Goal: Task Accomplishment & Management: Manage account settings

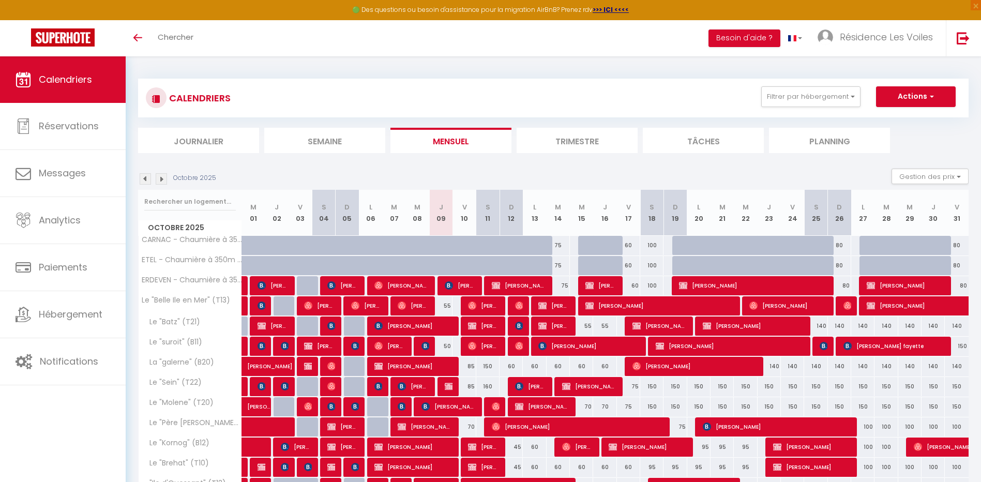
scroll to position [119, 0]
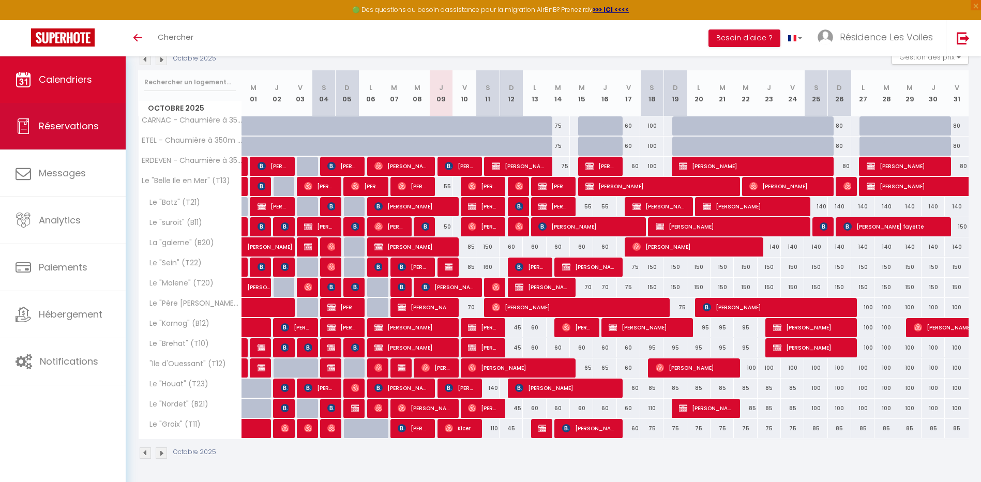
click at [82, 134] on link "Réservations" at bounding box center [63, 126] width 126 height 47
select select "not_cancelled"
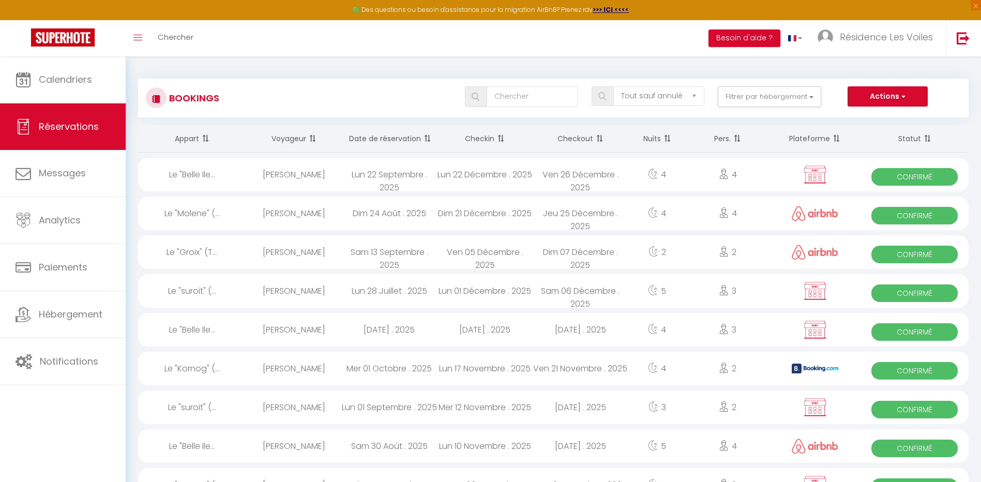
click at [508, 92] on div "Bookings Tous les statuts Annulé Confirmé Non Confirmé Tout sauf annulé No Show…" at bounding box center [553, 98] width 830 height 39
click at [509, 91] on input "text" at bounding box center [531, 96] width 91 height 21
click at [541, 101] on input "text" at bounding box center [531, 96] width 91 height 21
type input "Bignon"
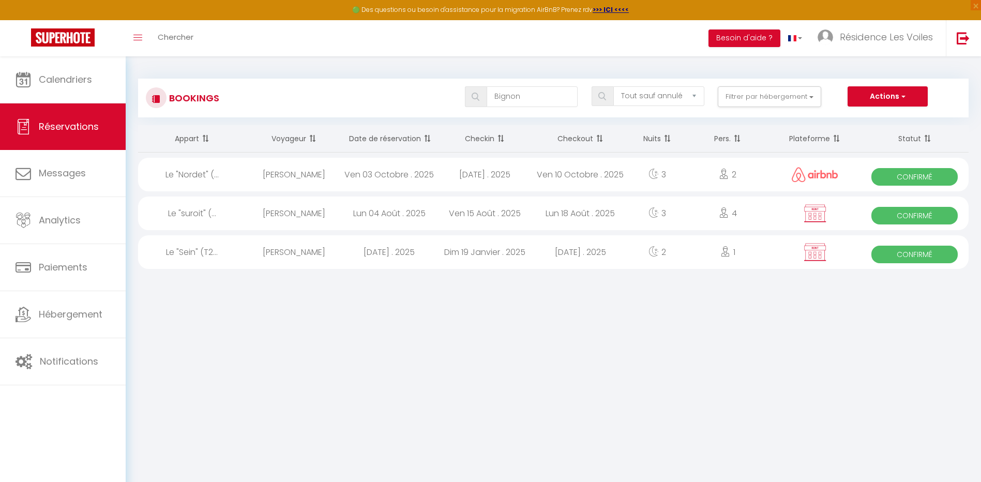
click at [318, 175] on div "[PERSON_NAME]" at bounding box center [294, 175] width 96 height 34
select select "OK"
select select "0"
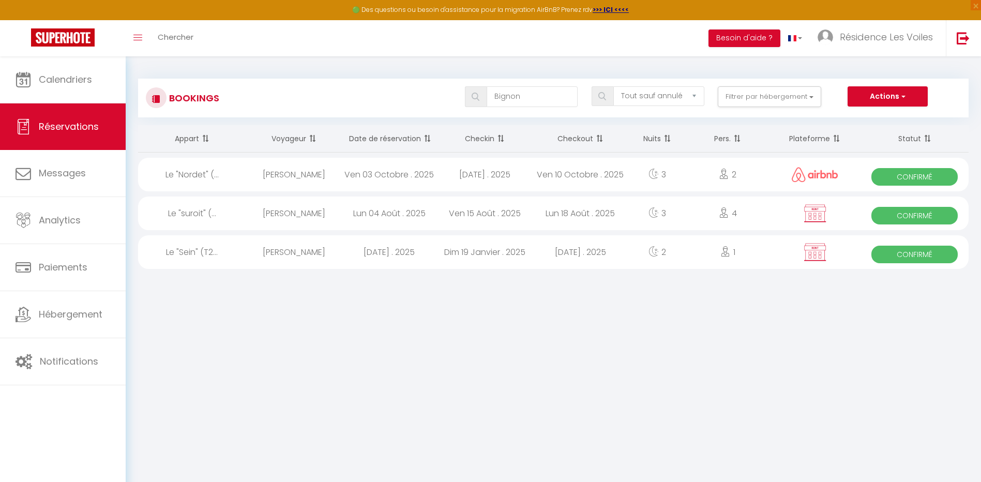
select select "1"
select select
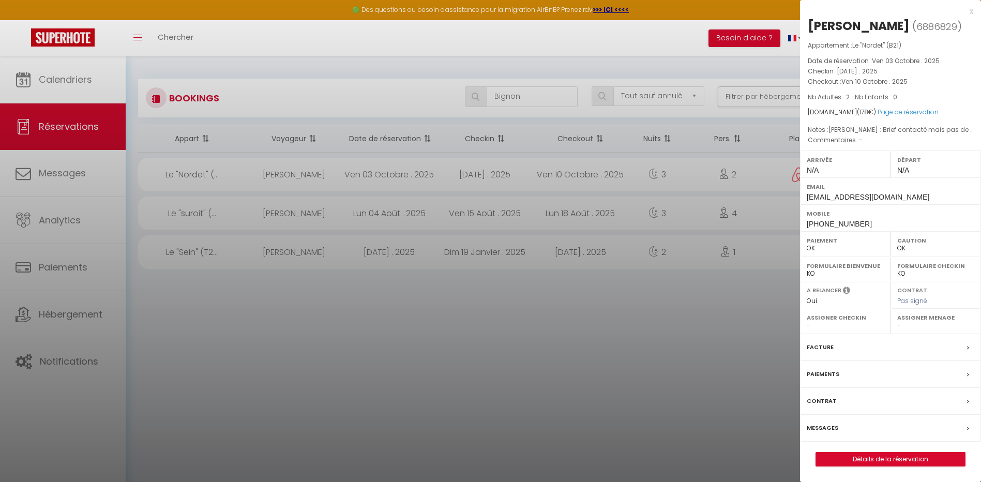
click at [832, 429] on label "Messages" at bounding box center [822, 427] width 32 height 11
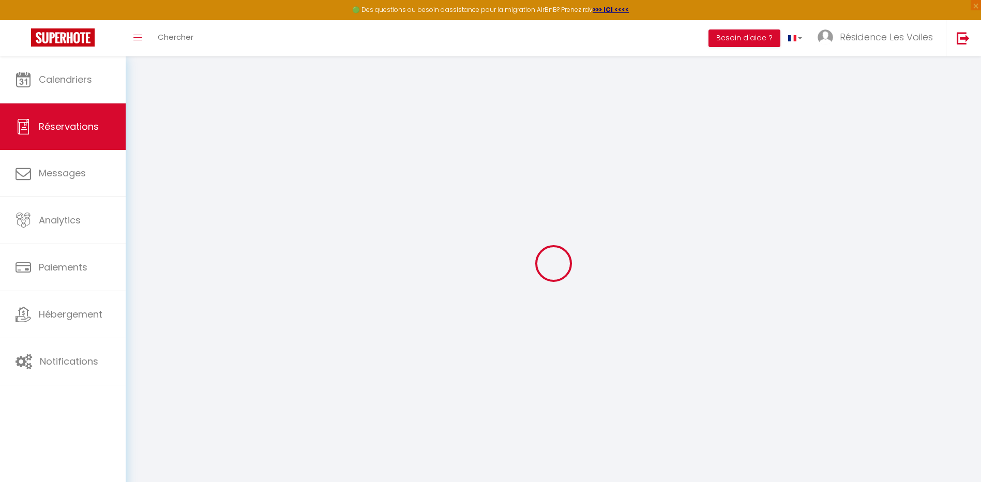
select select
checkbox input "false"
select select
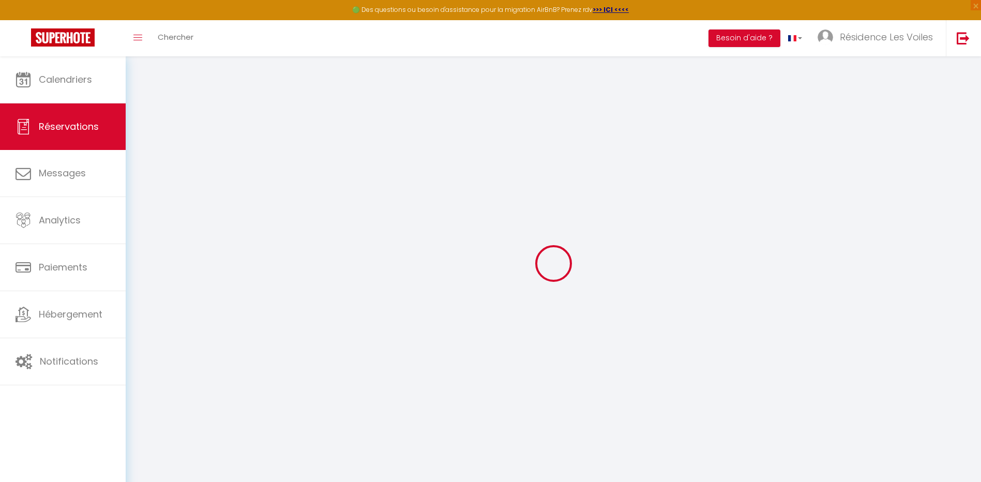
select select
checkbox input "false"
type textarea "[PERSON_NAME] : Brief contacté mais pas de réponse, j’ai laissé un sms"
select select
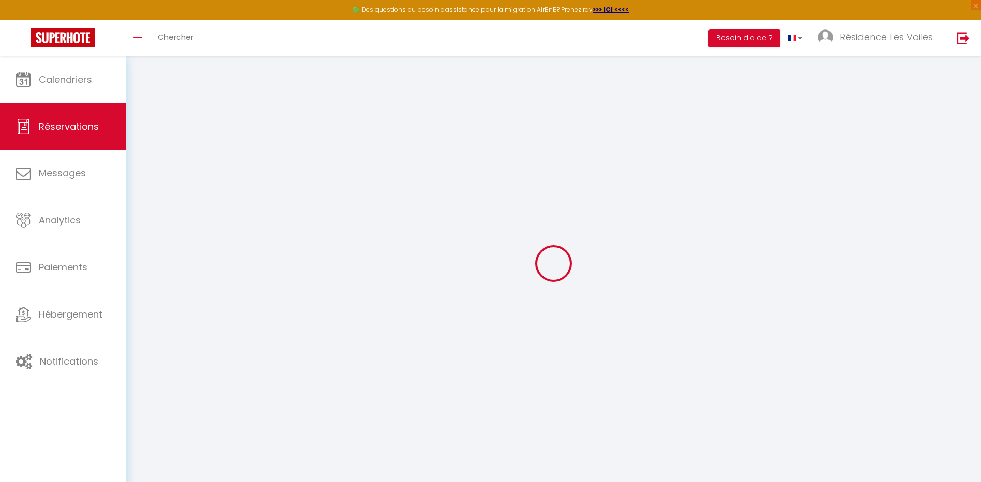
select select
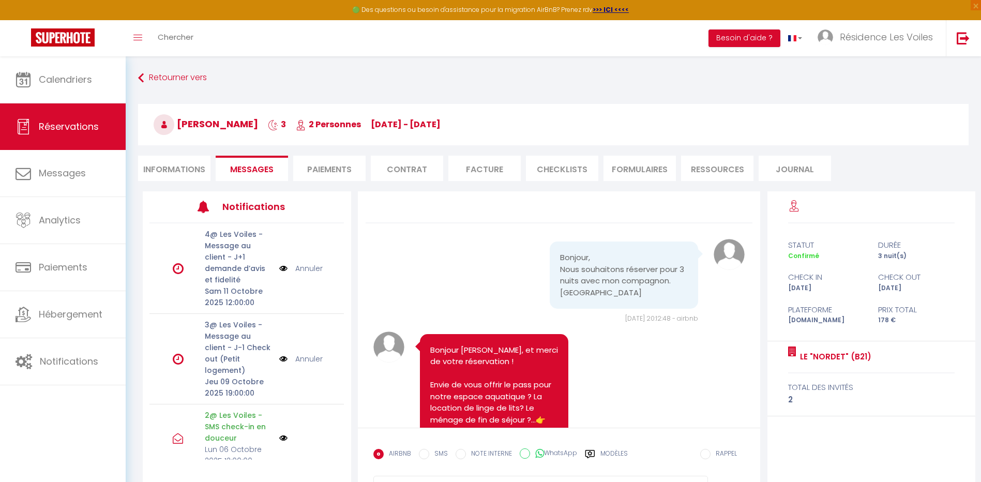
select select
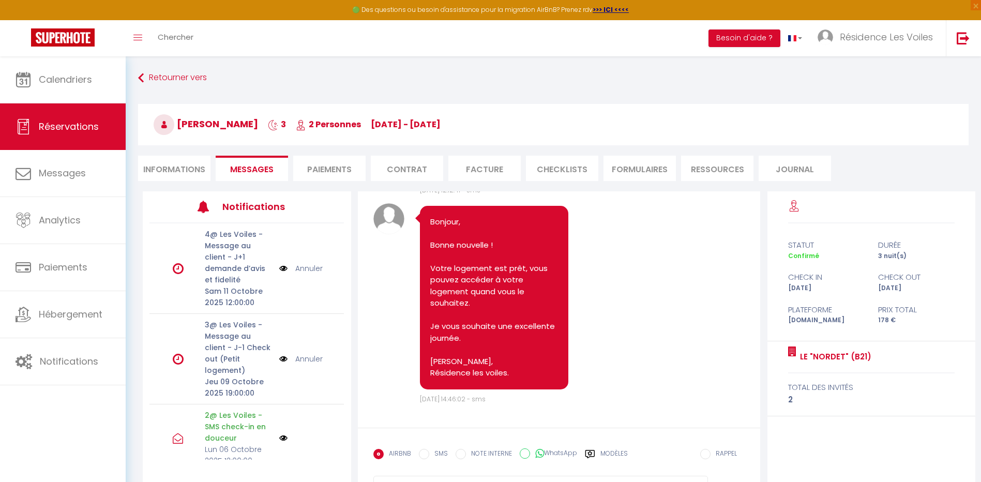
select select
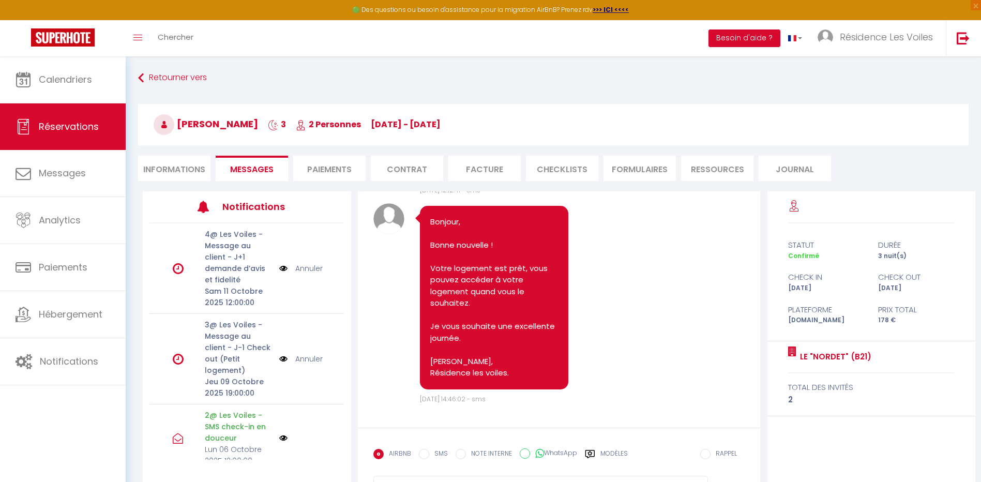
click at [176, 164] on li "Informations" at bounding box center [174, 168] width 72 height 25
select select
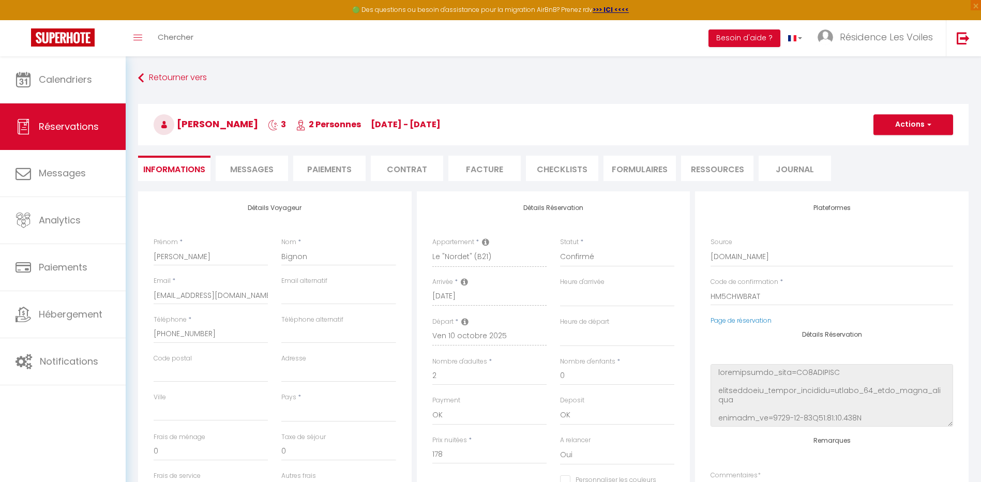
select select
checkbox input "false"
select select
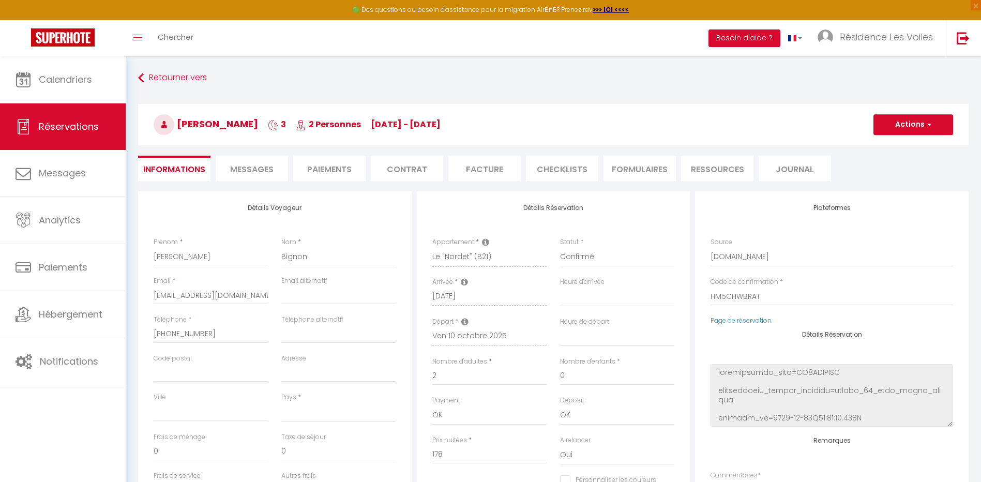
select select
checkbox input "false"
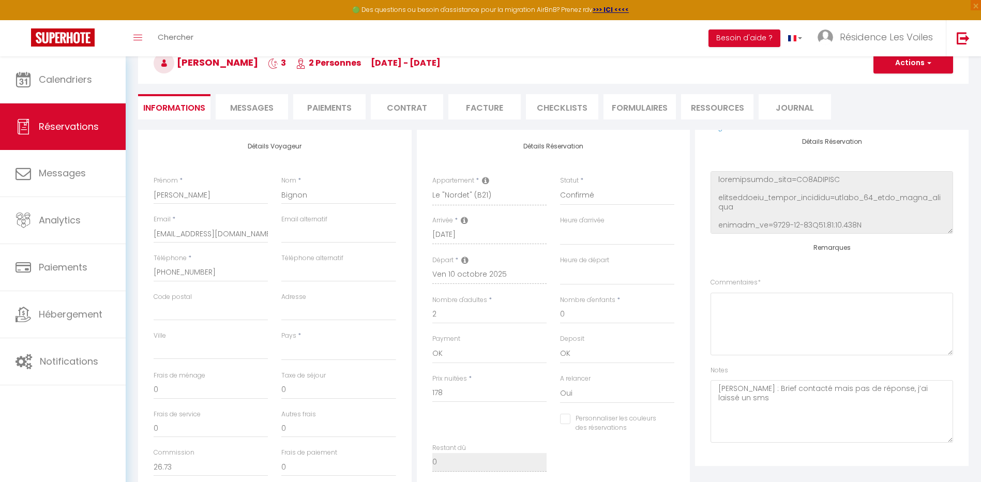
scroll to position [86, 0]
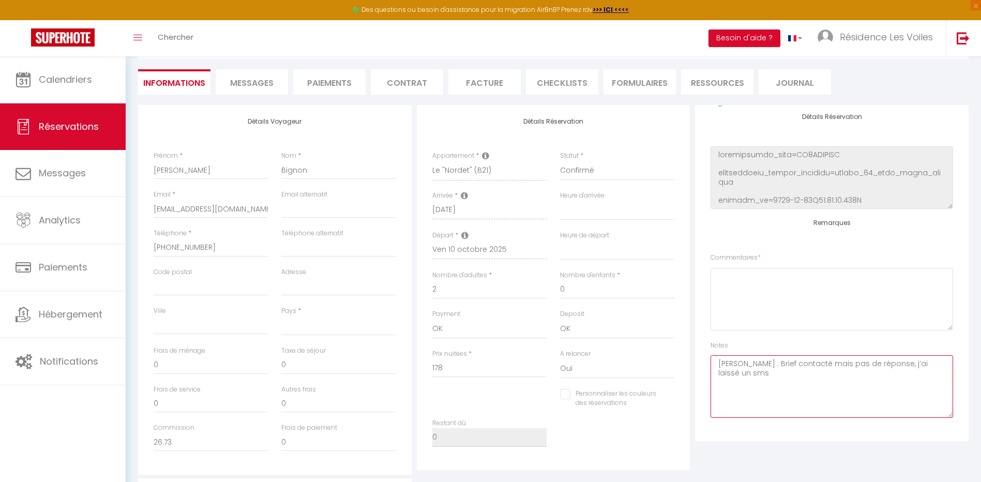
click at [739, 361] on textarea "[PERSON_NAME] : Brief contacté mais pas de réponse, j’ai laissé un sms" at bounding box center [831, 386] width 242 height 63
type textarea "Ben : ebe journBrief contacté mais pas de réponse, j’ai laissé un sms"
select select
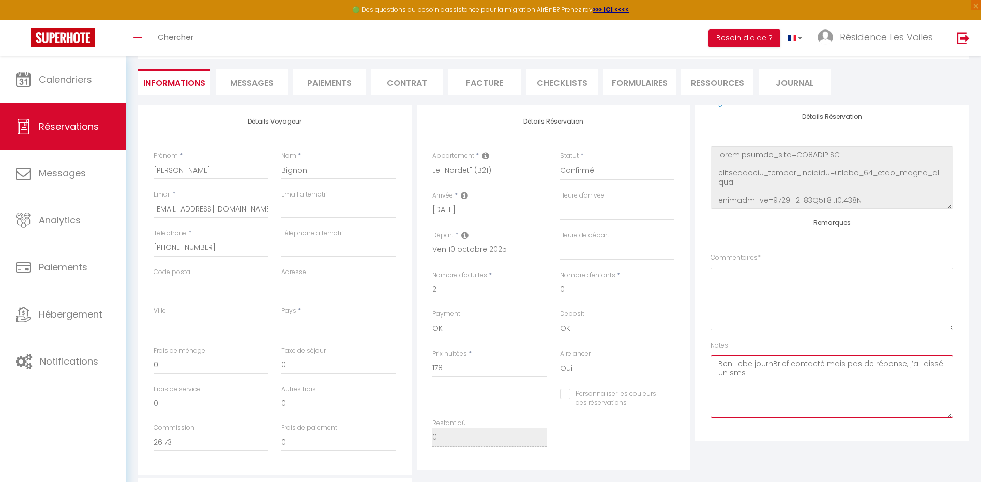
checkbox input "false"
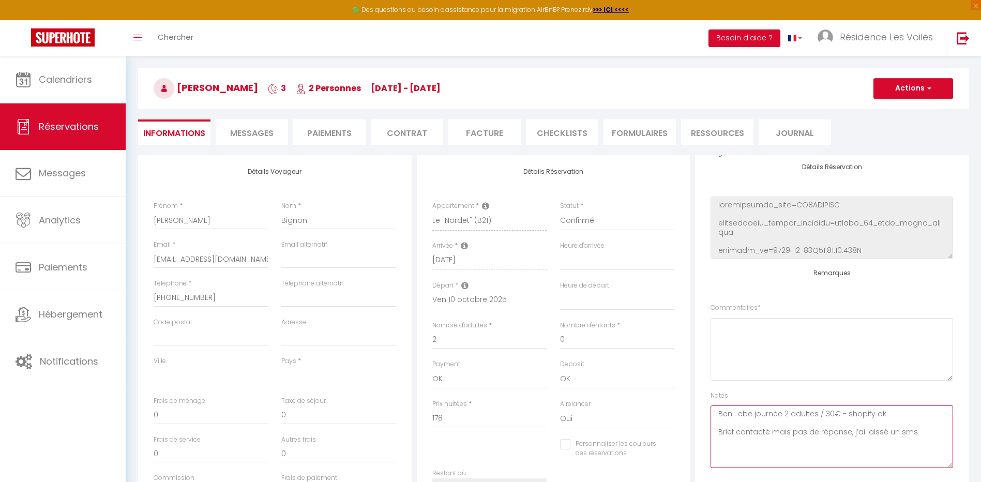
scroll to position [0, 0]
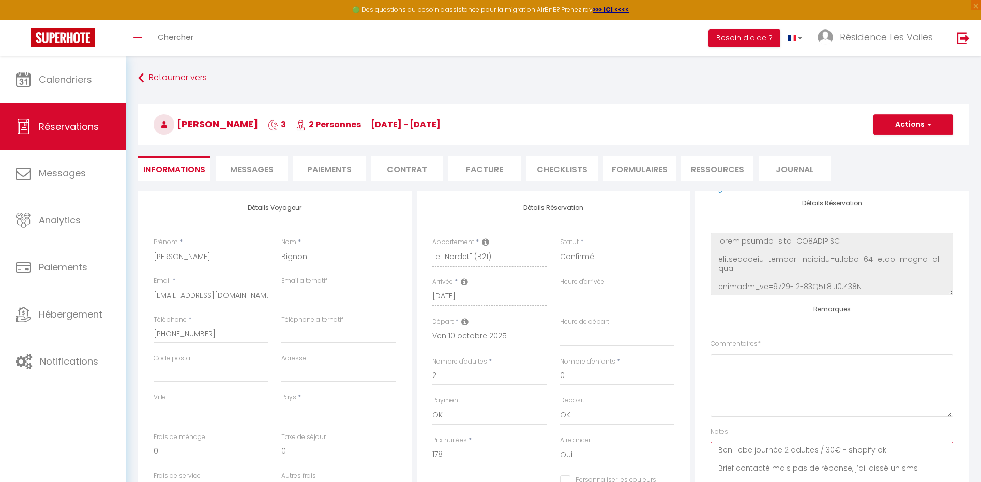
type textarea "Ben : ebe journée 2 adultes / 30€ - shopify ok Brief contacté mais pas de répon…"
click at [925, 121] on span "button" at bounding box center [927, 124] width 6 height 9
click at [910, 146] on link "Enregistrer" at bounding box center [903, 147] width 82 height 13
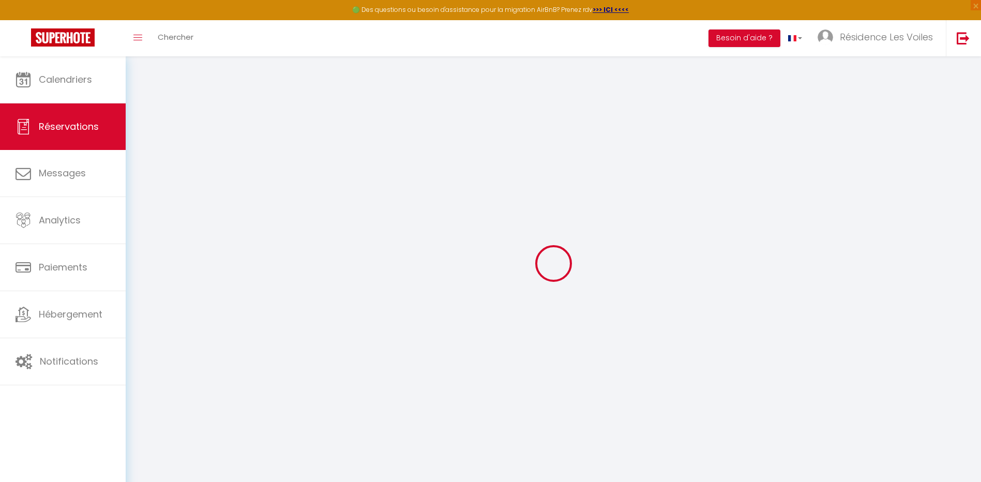
select select "not_cancelled"
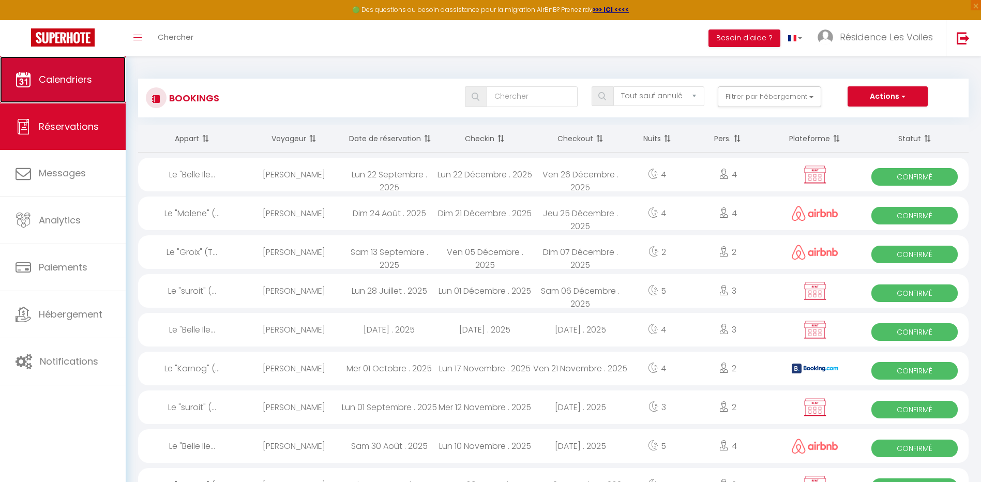
click at [82, 71] on link "Calendriers" at bounding box center [63, 79] width 126 height 47
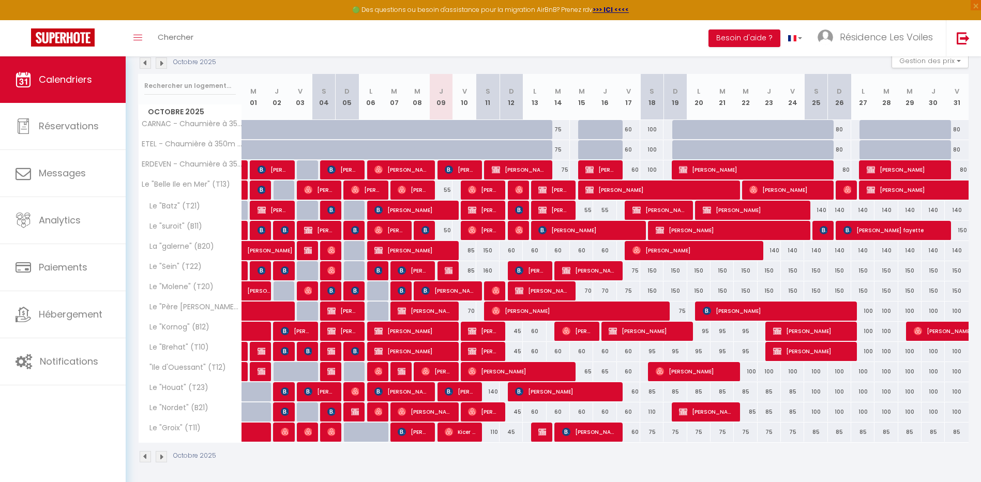
scroll to position [119, 0]
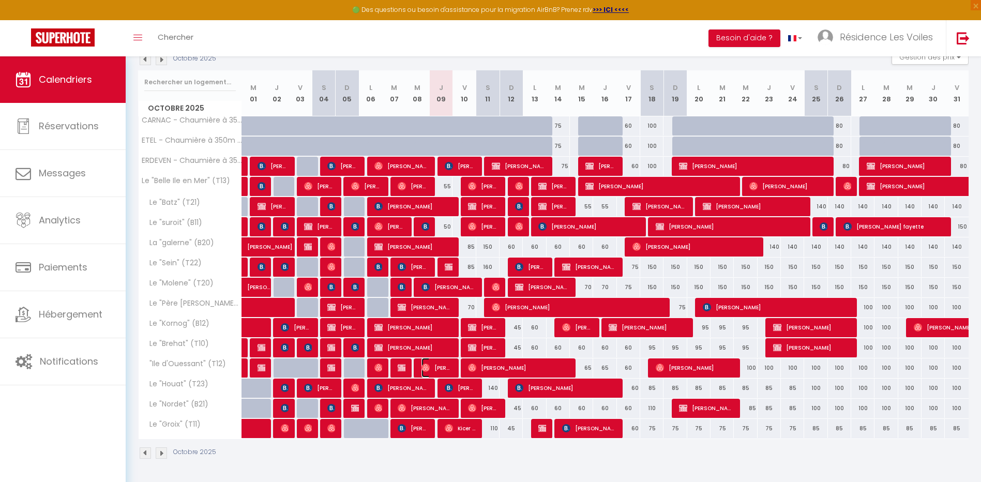
click at [435, 368] on span "[PERSON_NAME]" at bounding box center [436, 368] width 31 height 20
select select "OK"
select select "0"
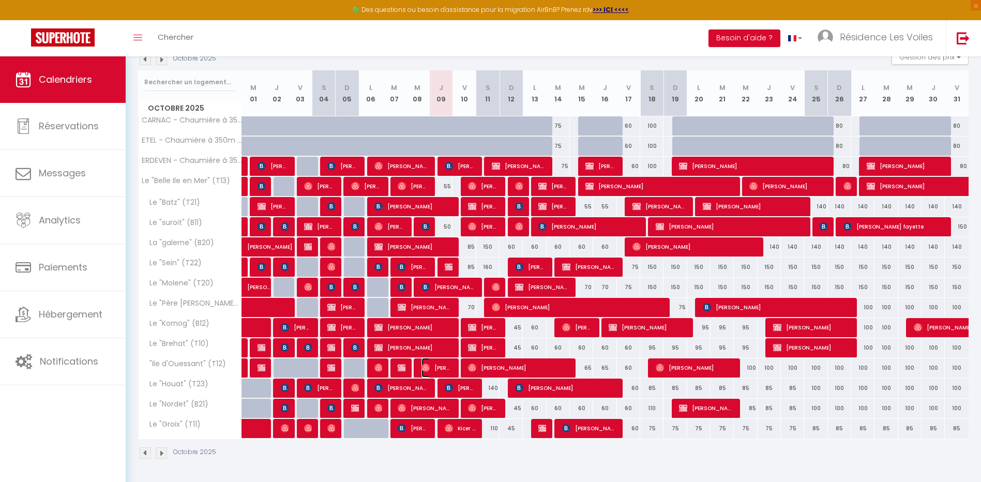
select select "1"
select select
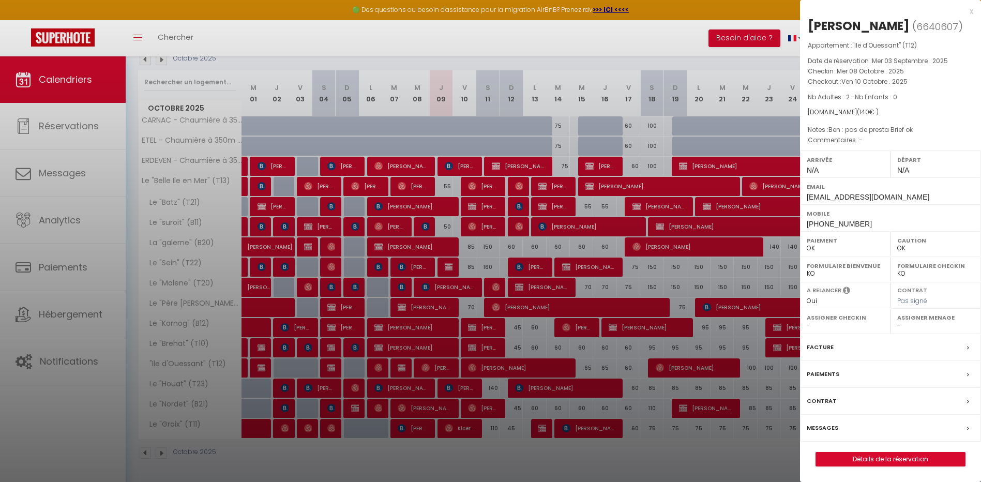
click at [435, 368] on div at bounding box center [490, 241] width 981 height 482
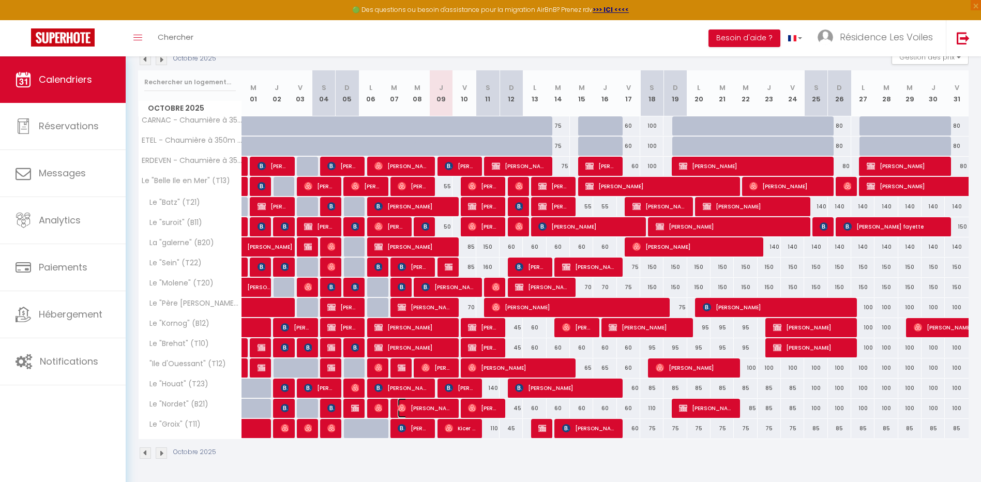
click at [427, 404] on span "[PERSON_NAME]" at bounding box center [425, 408] width 54 height 20
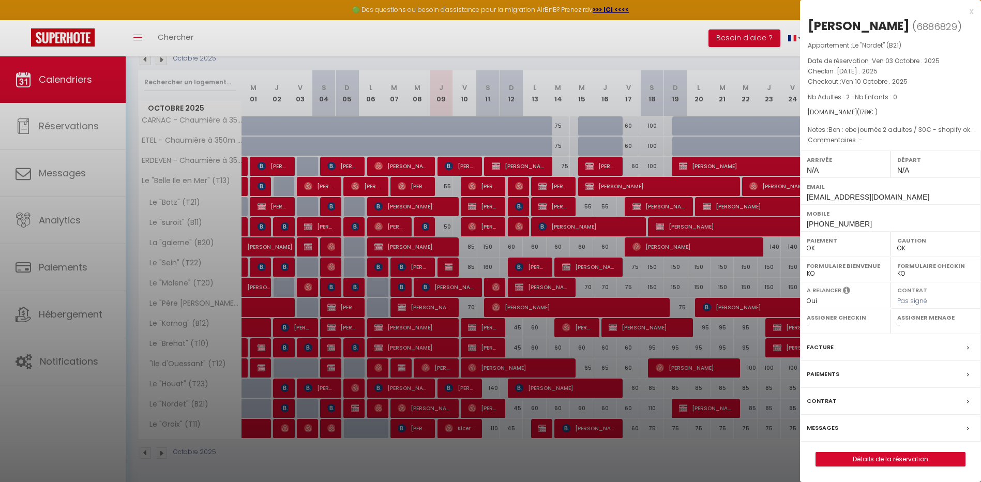
click at [492, 234] on div at bounding box center [490, 241] width 981 height 482
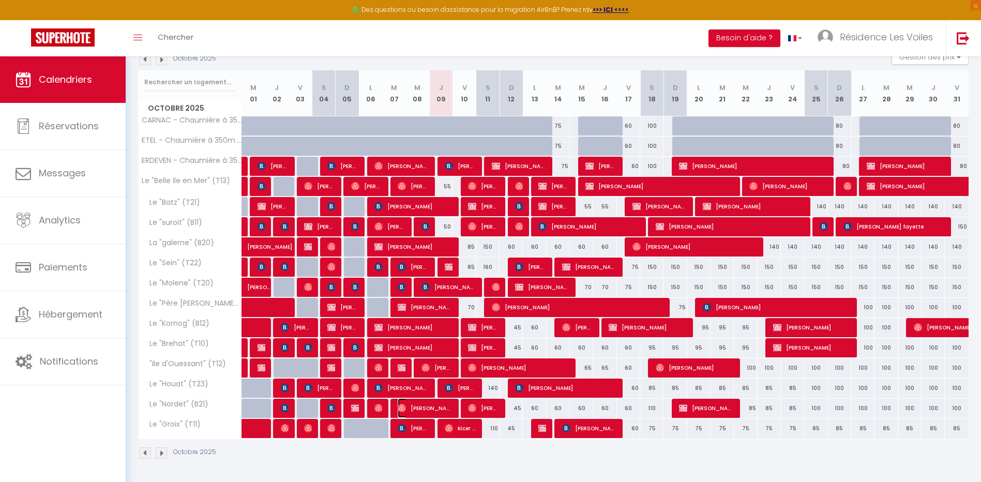
click at [441, 406] on span "[PERSON_NAME]" at bounding box center [425, 408] width 54 height 20
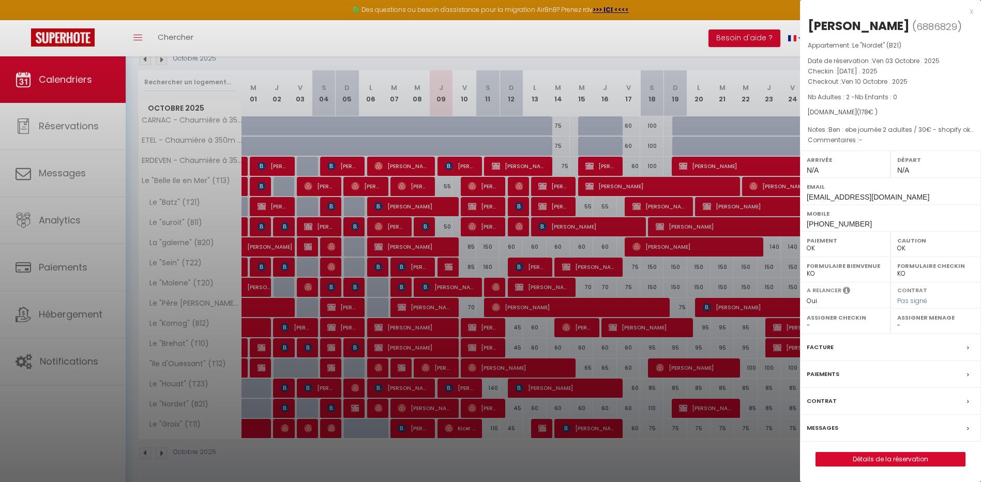
click at [441, 406] on div at bounding box center [490, 241] width 981 height 482
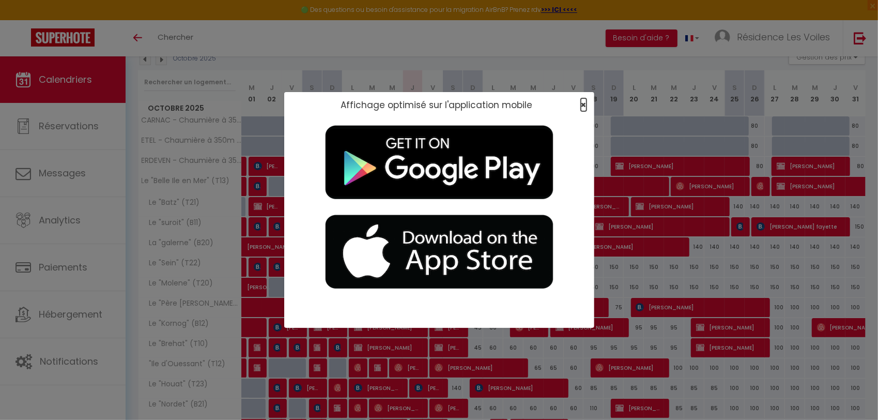
click at [584, 104] on span "×" at bounding box center [584, 104] width 6 height 13
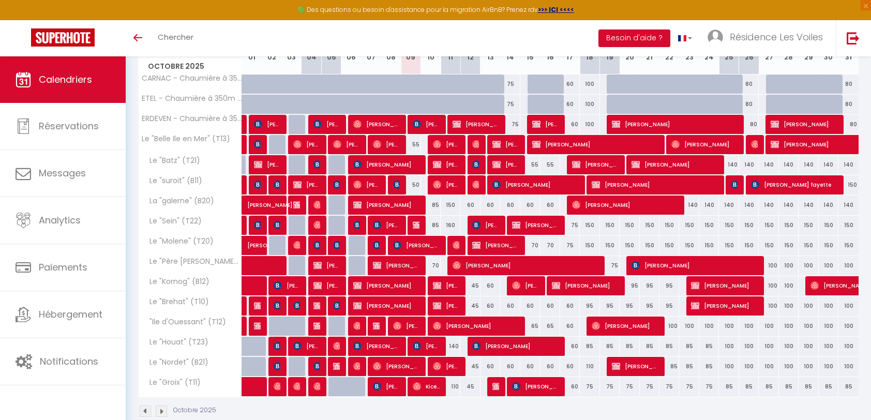
scroll to position [178, 0]
